Goal: Task Accomplishment & Management: Manage account settings

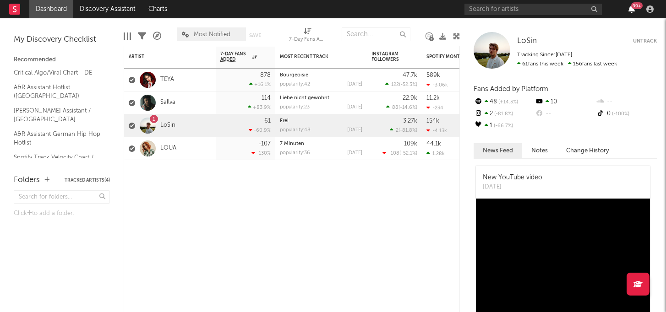
click at [632, 12] on icon "button" at bounding box center [631, 8] width 6 height 7
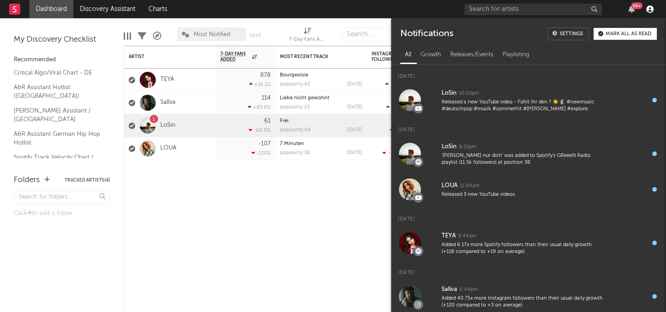
click at [648, 8] on icon "button" at bounding box center [649, 8] width 7 height 7
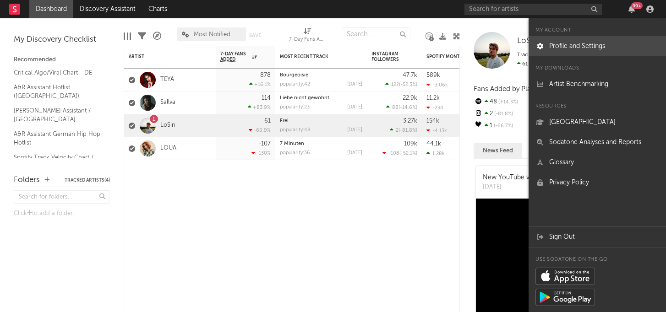
click at [581, 46] on link "Profile and Settings" at bounding box center [596, 46] width 137 height 20
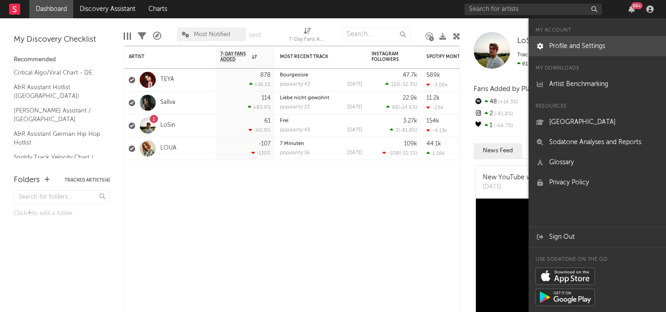
select select "recorded_music"
select select "marketing"
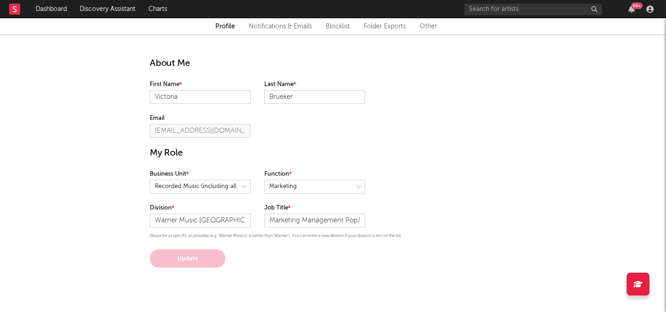
click at [291, 21] on link "Notifications & Emails" at bounding box center [280, 26] width 63 height 11
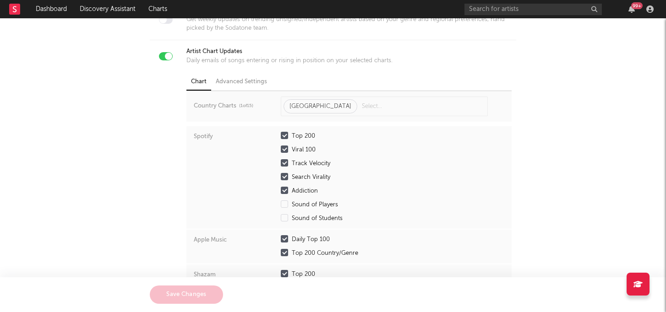
scroll to position [107, 0]
click at [167, 56] on div at bounding box center [168, 56] width 7 height 7
checkbox input "false"
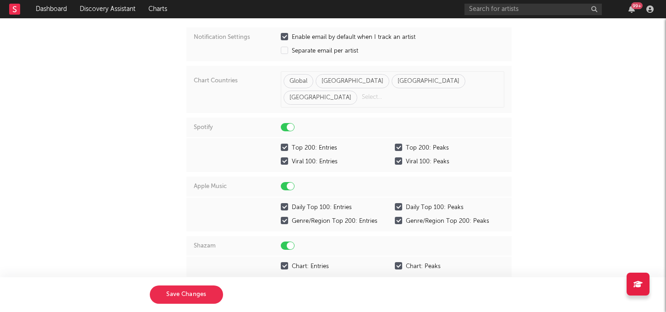
scroll to position [606, 0]
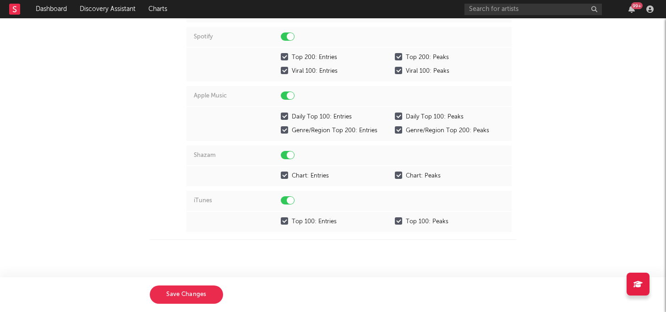
click at [191, 298] on button "Save Changes" at bounding box center [186, 295] width 73 height 18
